Goal: Share content

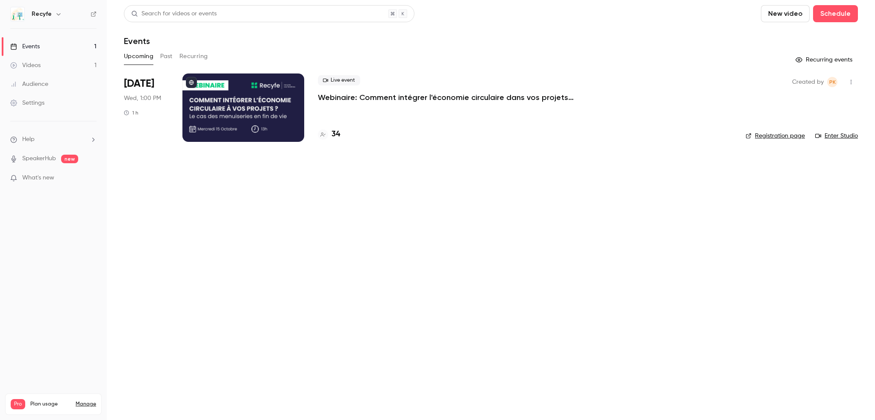
click at [342, 136] on div "34" at bounding box center [525, 135] width 414 height 12
click at [336, 133] on h4 "34" at bounding box center [336, 135] width 9 height 12
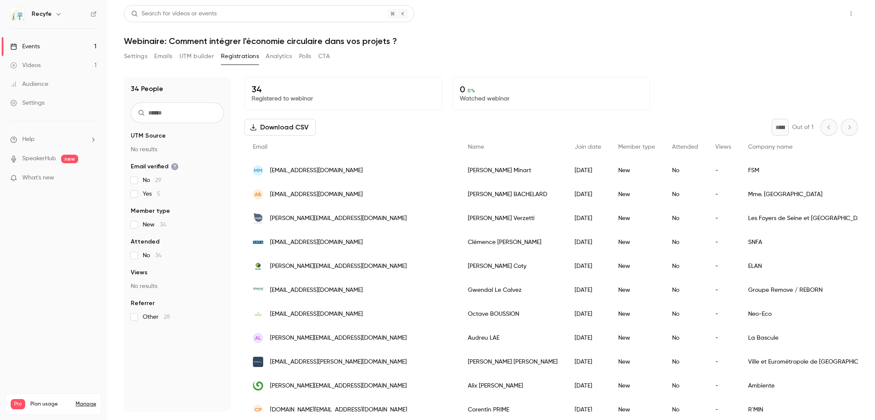
click at [809, 17] on button "Share" at bounding box center [821, 13] width 34 height 17
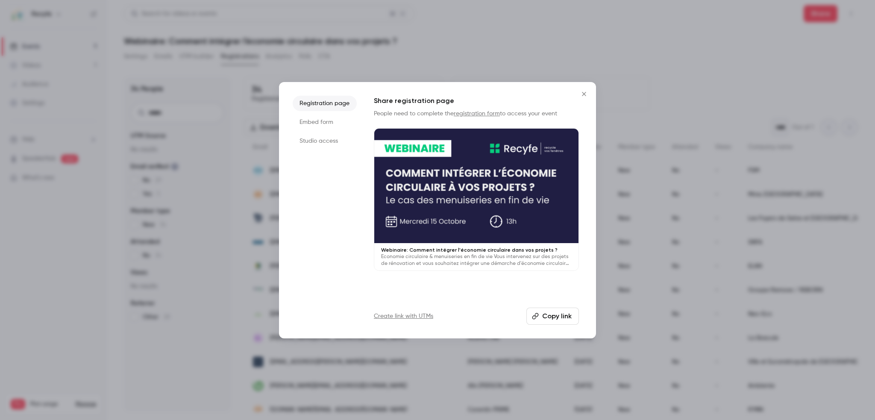
click at [556, 314] on button "Copy link" at bounding box center [553, 316] width 53 height 17
click at [582, 94] on icon "Close" at bounding box center [584, 94] width 10 height 7
